Goal: Find specific page/section: Find specific page/section

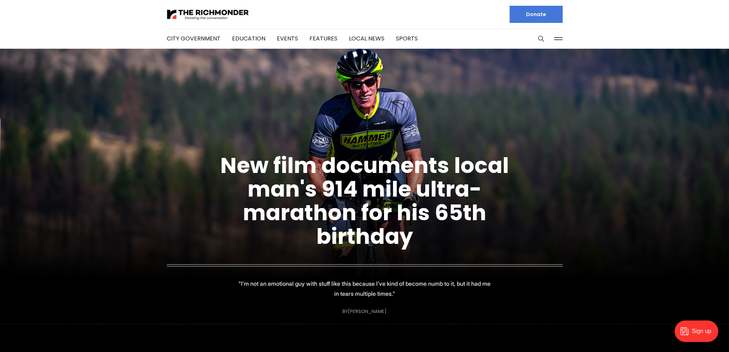
click at [556, 38] on button at bounding box center [558, 38] width 11 height 11
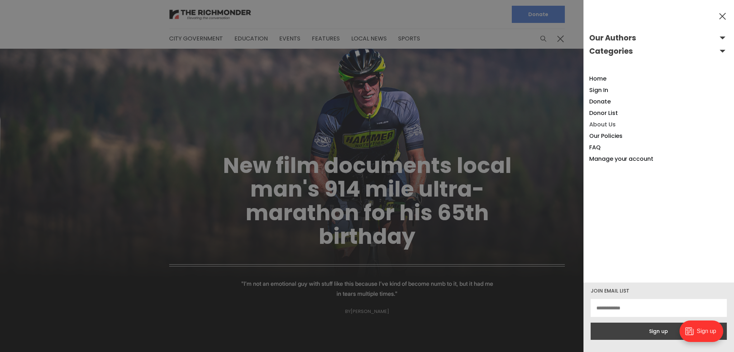
click at [606, 124] on link "About Us" at bounding box center [602, 124] width 26 height 8
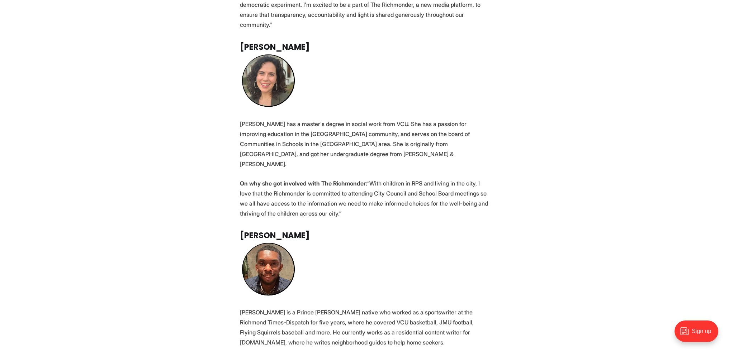
scroll to position [1255, 0]
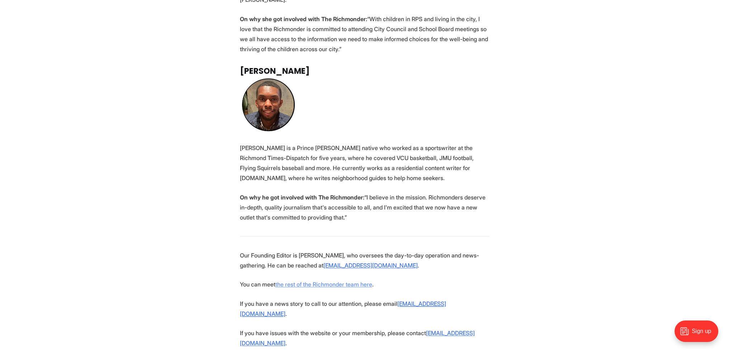
click at [320, 281] on link "the rest of the Richmonder team here" at bounding box center [323, 284] width 97 height 7
